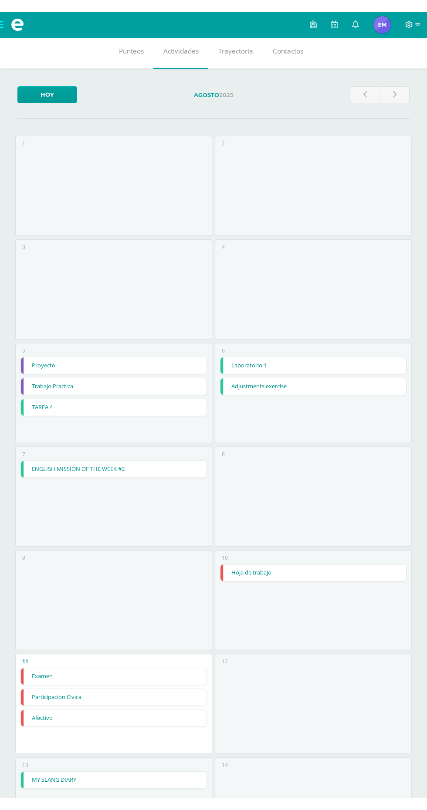
scroll to position [186, 0]
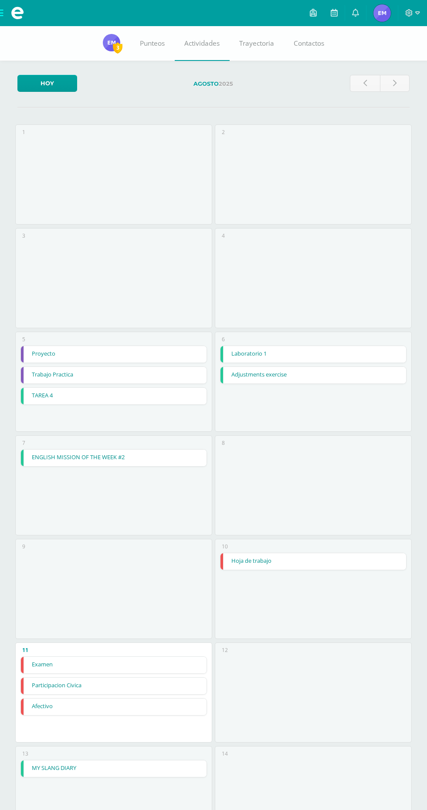
scroll to position [194, 0]
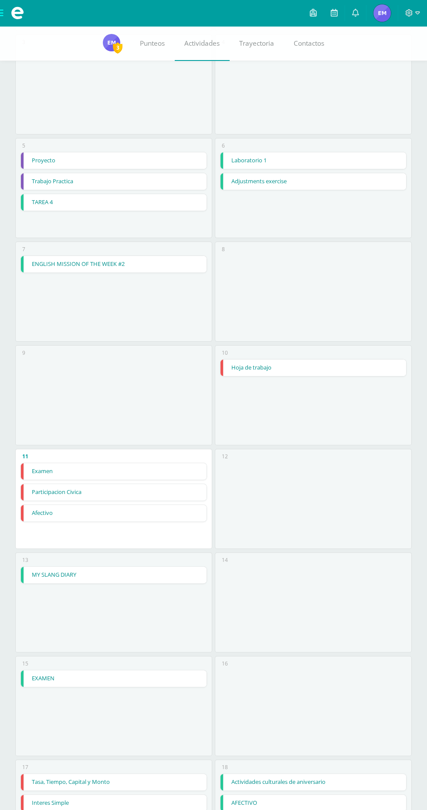
click at [120, 497] on link "Participacion Civica" at bounding box center [113, 492] width 185 height 17
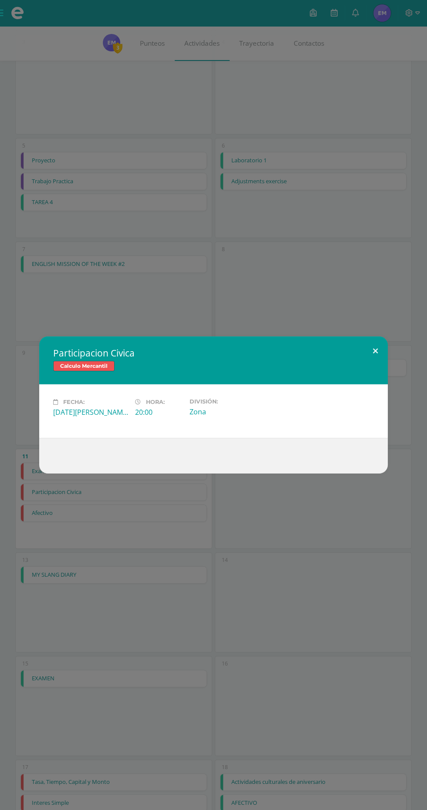
click at [367, 349] on button at bounding box center [375, 352] width 25 height 30
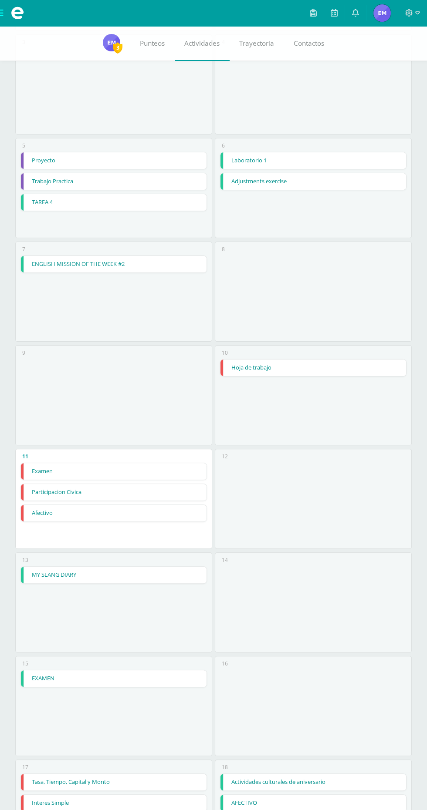
click at [151, 516] on link "Afectivo" at bounding box center [113, 513] width 185 height 17
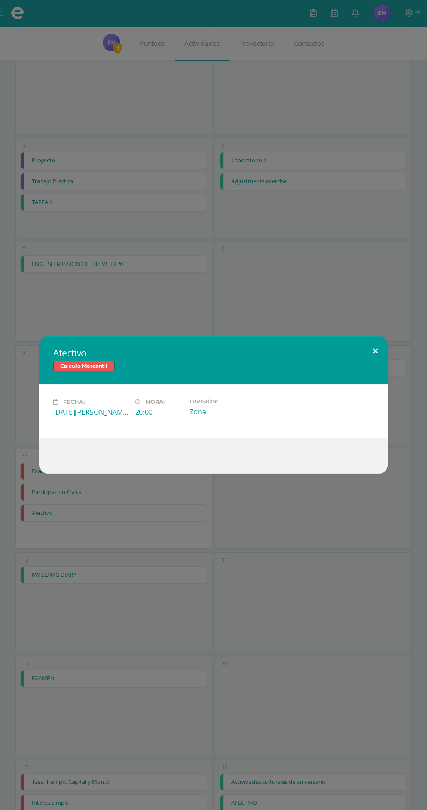
click at [367, 357] on button at bounding box center [375, 352] width 25 height 30
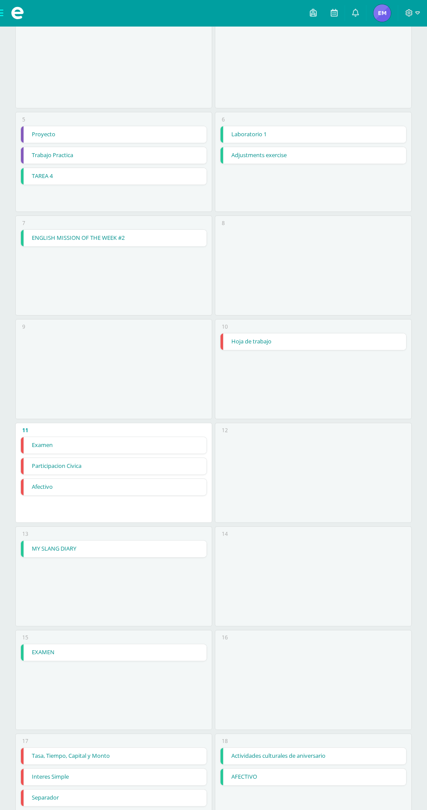
scroll to position [0, 0]
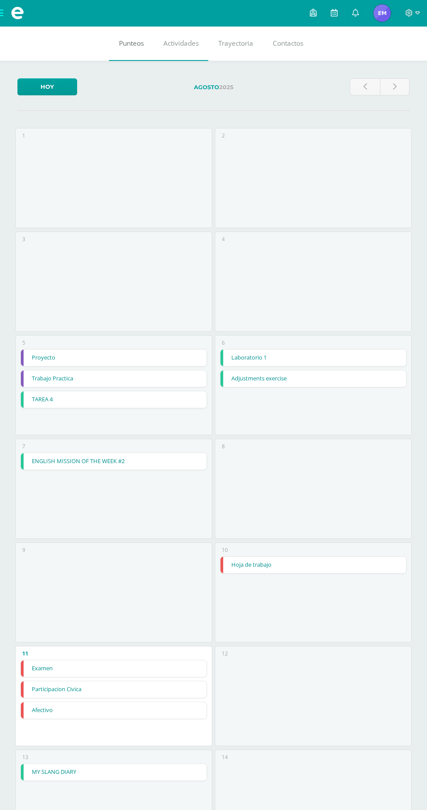
click at [127, 37] on link "Punteos" at bounding box center [131, 43] width 44 height 35
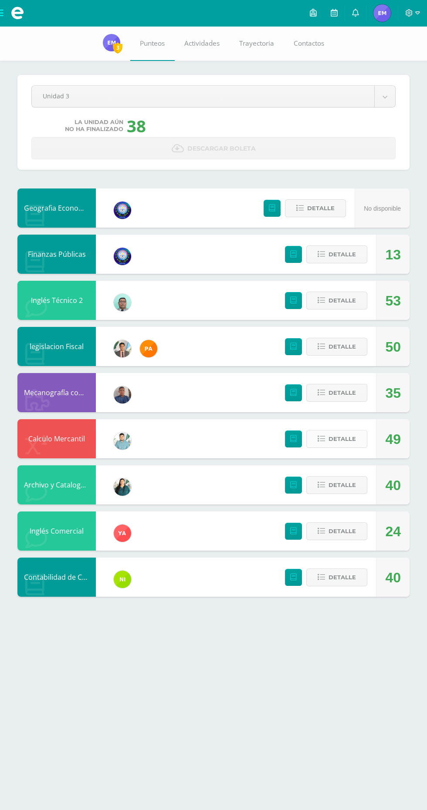
click at [363, 436] on button "Detalle" at bounding box center [336, 439] width 61 height 18
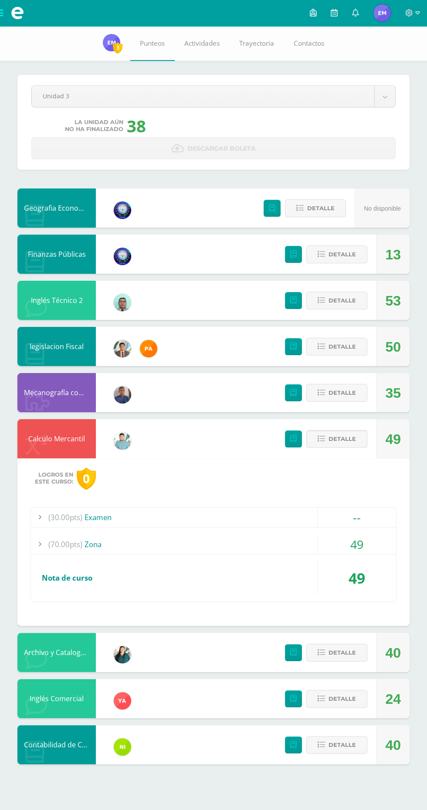
click at [411, 570] on div "Pendiente Unidad 3 Unidad 1 Unidad 2 Unidad 3 Unidad 4 La unidad aún no ha fina…" at bounding box center [213, 404] width 427 height 756
click at [344, 439] on span "Detalle" at bounding box center [341, 439] width 27 height 16
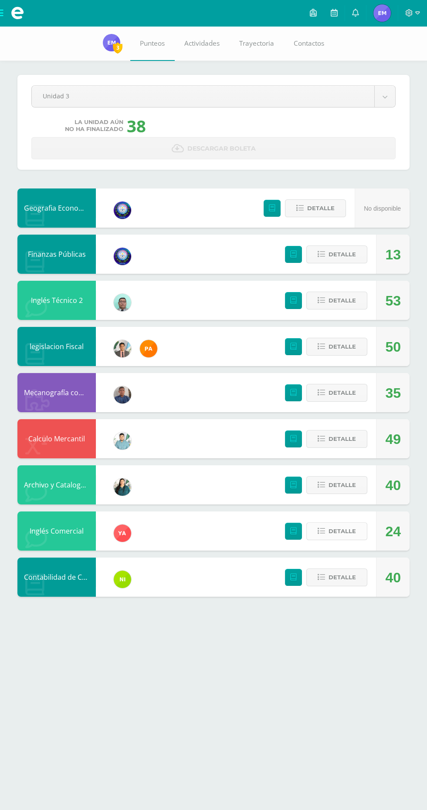
click at [337, 537] on span "Detalle" at bounding box center [341, 531] width 27 height 16
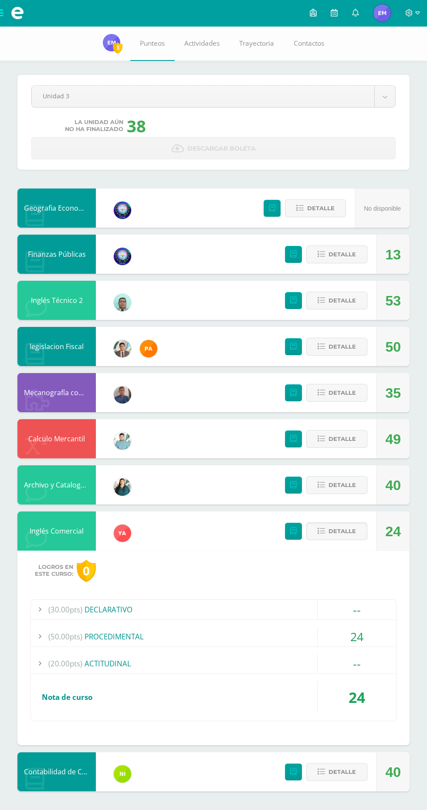
click at [340, 640] on div "24" at bounding box center [356, 637] width 78 height 20
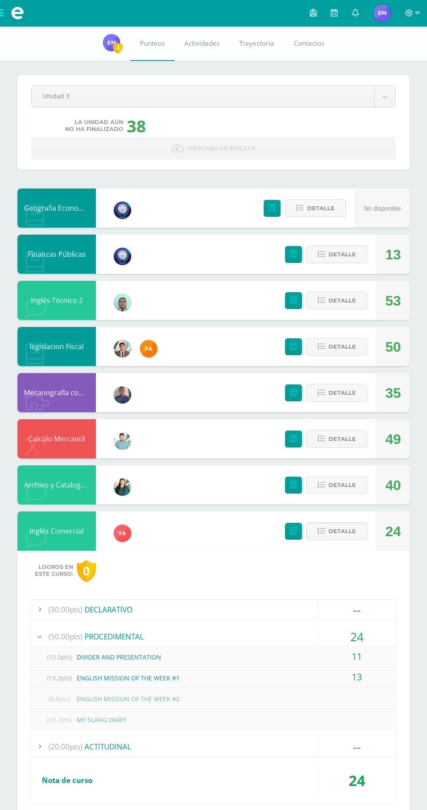
scroll to position [1, 0]
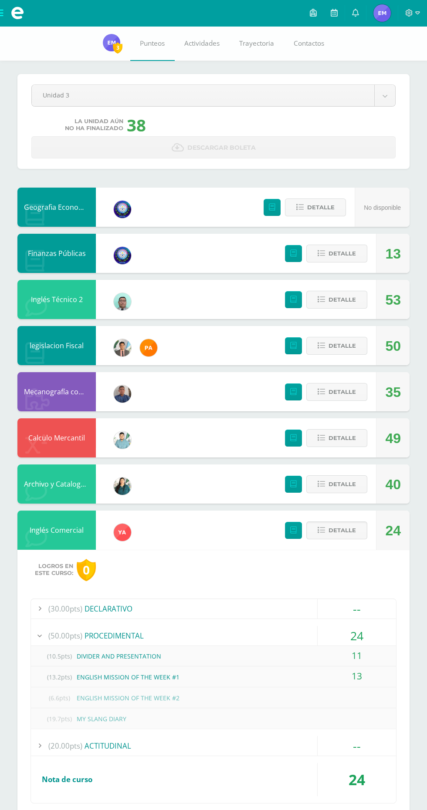
click at [314, 664] on div "(10.5pts) DIVIDER AND PRESENTATION" at bounding box center [213, 656] width 365 height 20
click at [319, 675] on div "13" at bounding box center [356, 677] width 78 height 20
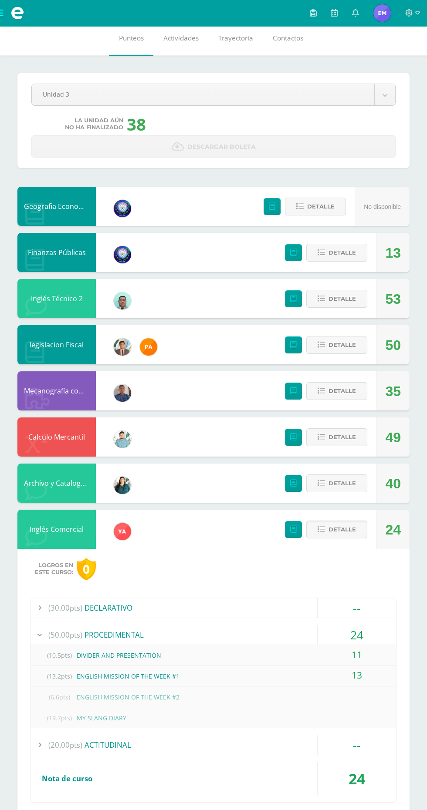
scroll to position [0, 0]
